Goal: Task Accomplishment & Management: Manage account settings

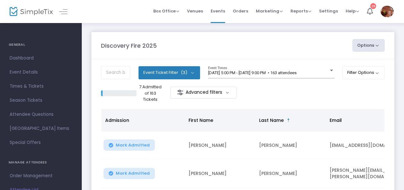
click at [58, 14] on div at bounding box center [56, 11] width 31 height 23
click at [67, 11] on span at bounding box center [67, 11] width 12 height 6
click at [64, 10] on link at bounding box center [63, 11] width 8 height 8
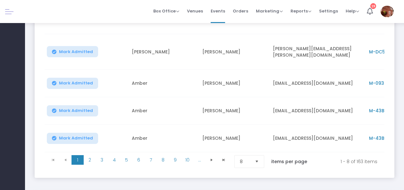
scroll to position [244, 0]
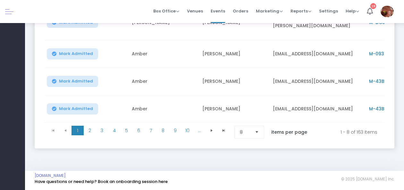
click at [256, 129] on span "Select" at bounding box center [256, 132] width 11 height 11
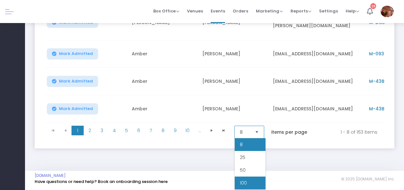
click at [243, 180] on span "100" at bounding box center [243, 183] width 7 height 6
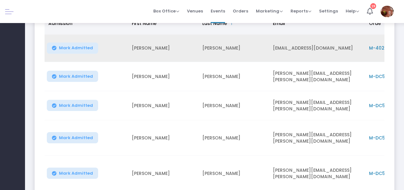
scroll to position [0, 0]
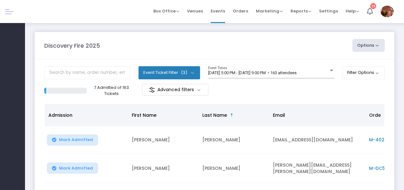
click at [193, 71] on button "Event Ticket Filter (3)" at bounding box center [169, 72] width 62 height 13
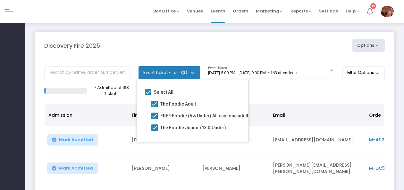
click at [193, 71] on button "Event Ticket Filter (3)" at bounding box center [169, 72] width 62 height 13
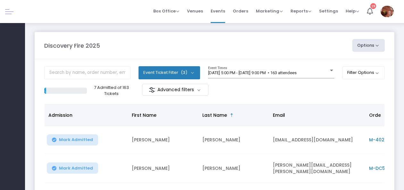
click at [333, 74] on div "Event Ticket Filter (3) Select All The Foodie Adult FREE Foodie (5 & Under) At …" at bounding box center [214, 75] width 340 height 18
click at [330, 70] on div at bounding box center [331, 71] width 3 height 2
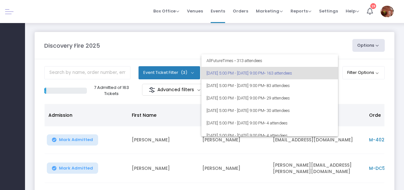
click at [272, 39] on div at bounding box center [202, 95] width 404 height 190
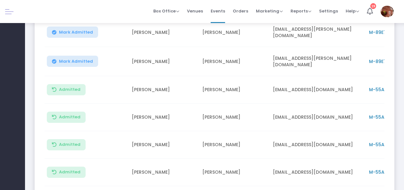
scroll to position [1570, 0]
